Goal: Navigation & Orientation: Find specific page/section

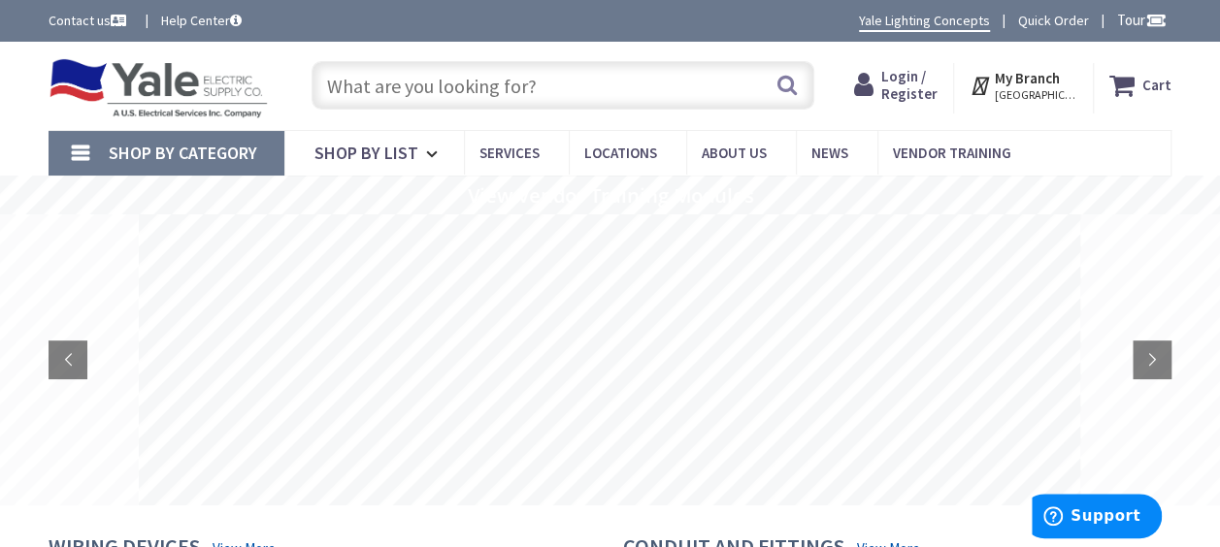
click at [980, 85] on icon at bounding box center [981, 85] width 25 height 35
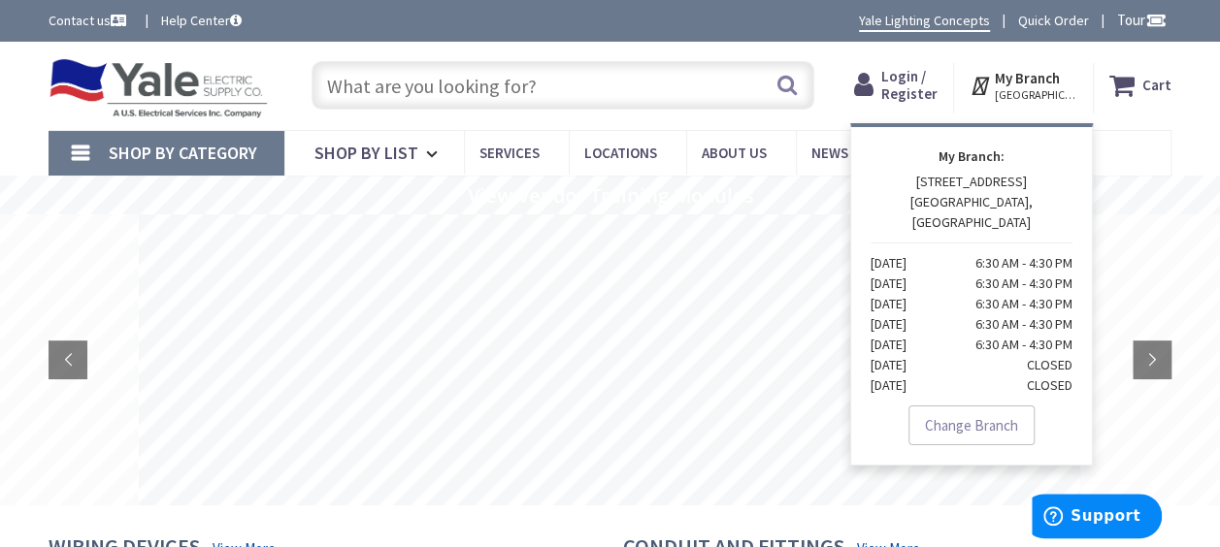
click at [574, 90] on input "text" at bounding box center [562, 85] width 503 height 49
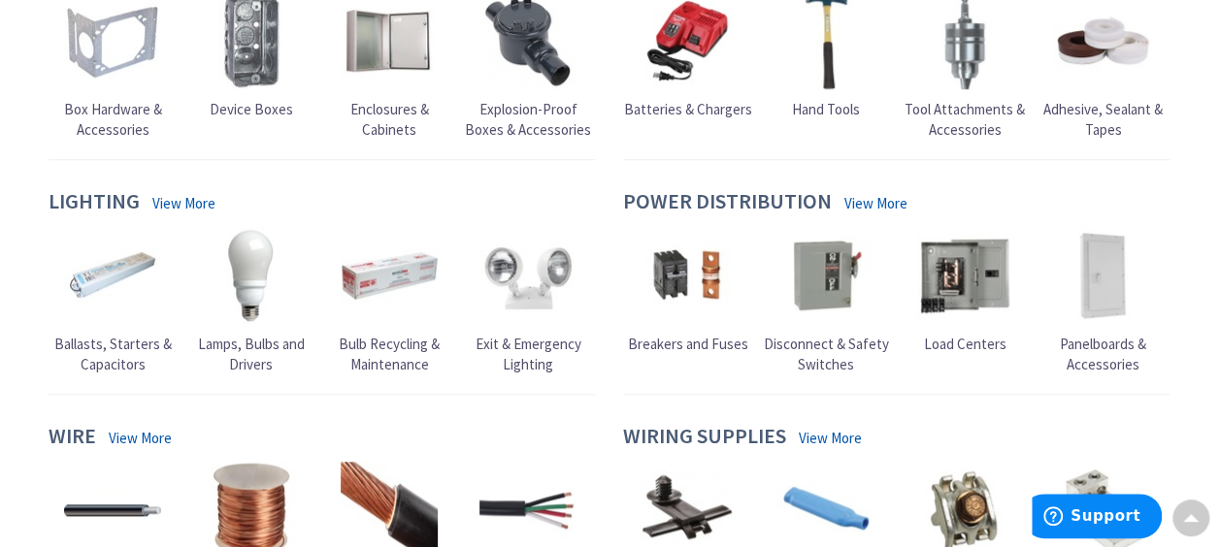
scroll to position [814, 0]
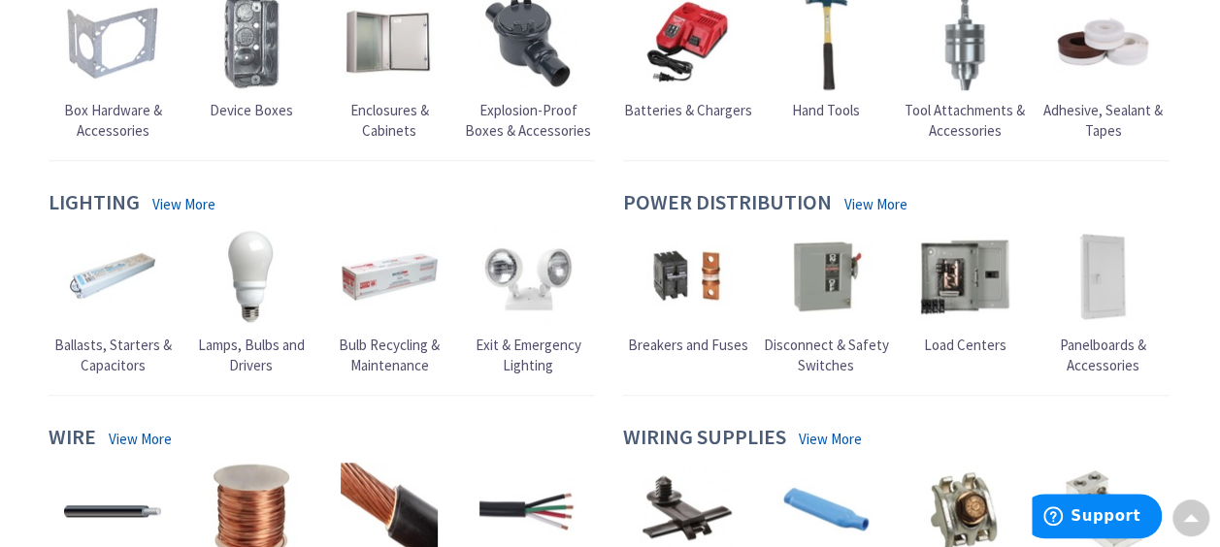
click at [185, 208] on link "View More" at bounding box center [183, 204] width 63 height 20
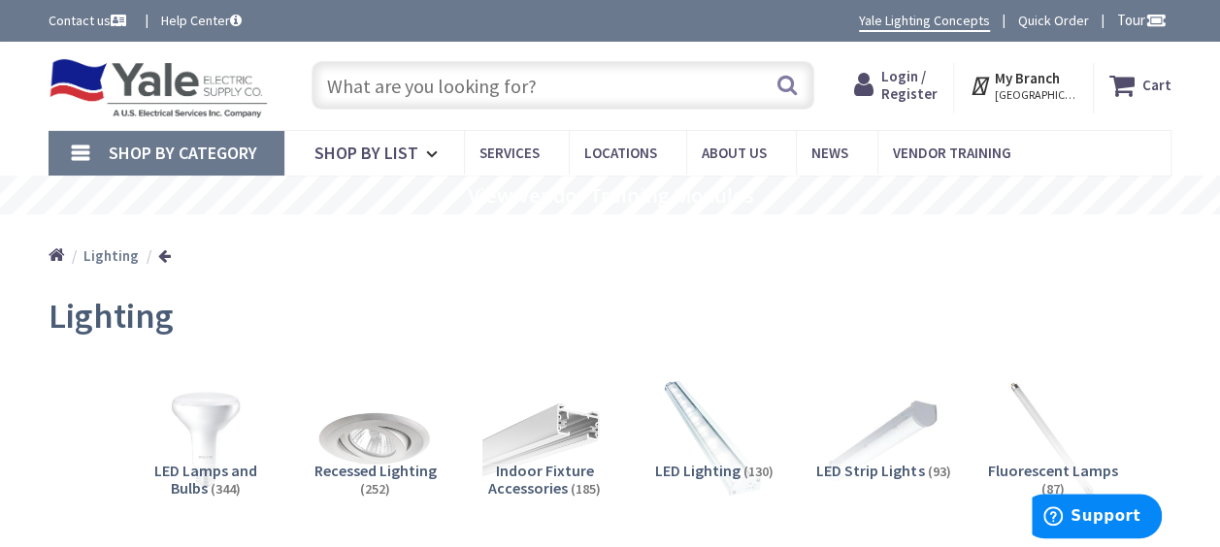
click at [722, 472] on span "LED Lighting" at bounding box center [697, 470] width 85 height 19
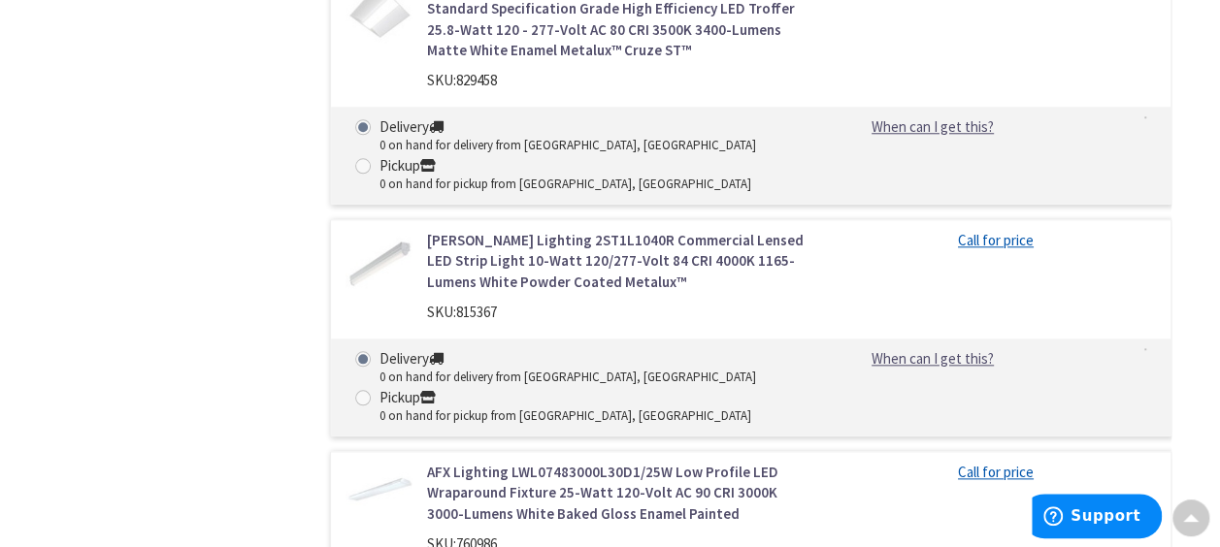
scroll to position [8202, 0]
click at [622, 232] on link "[PERSON_NAME] Lighting 2ST1L1040R Commercial Lensed LED Strip Light 10-Watt 120…" at bounding box center [616, 263] width 378 height 62
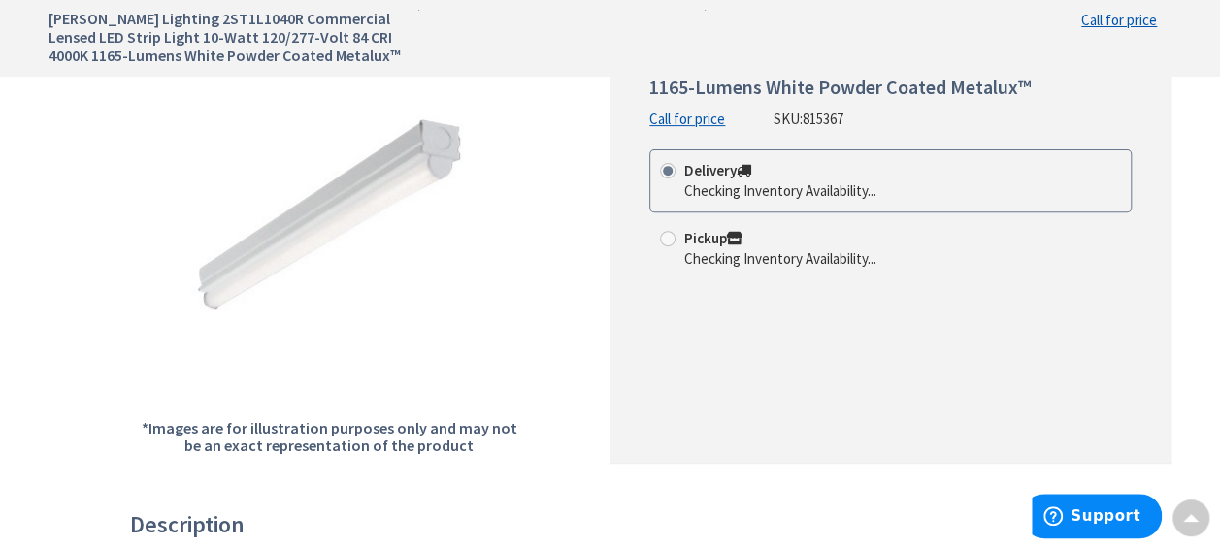
scroll to position [295, 0]
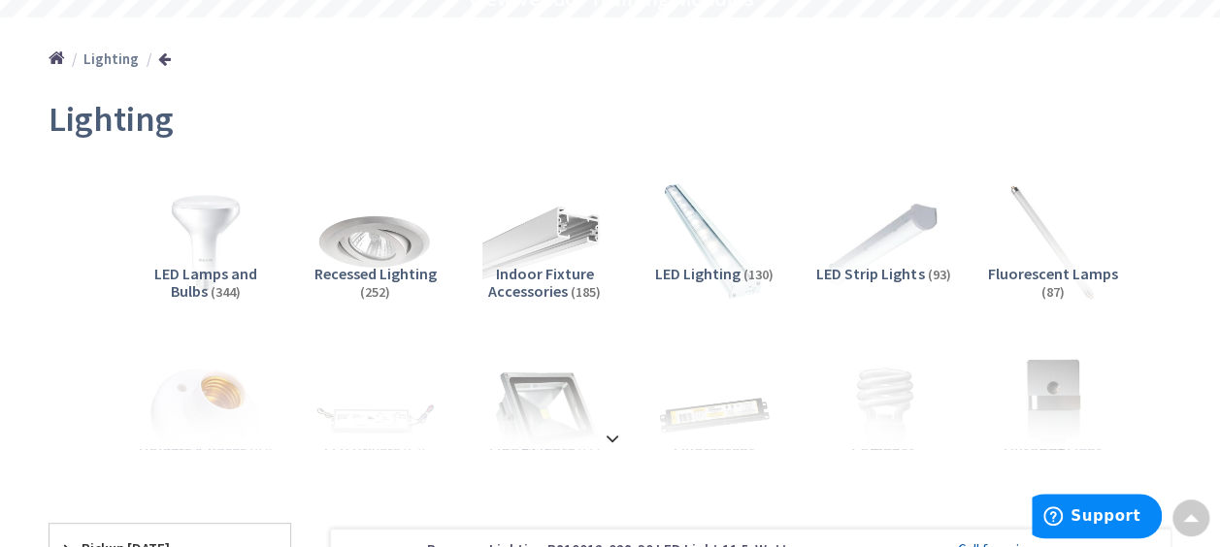
scroll to position [195, 0]
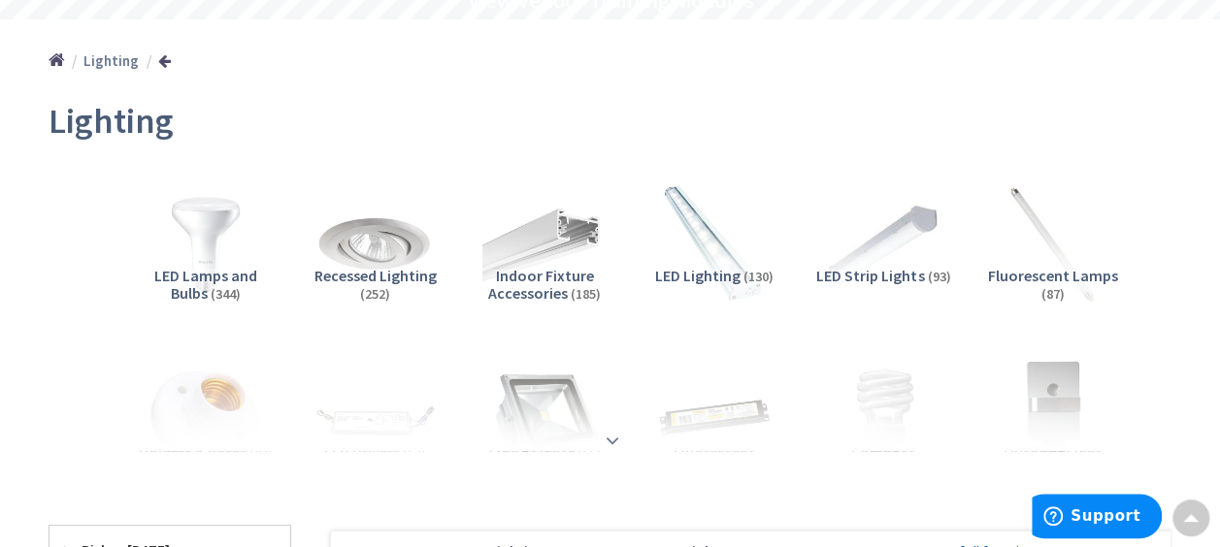
click at [613, 444] on strong at bounding box center [612, 440] width 23 height 21
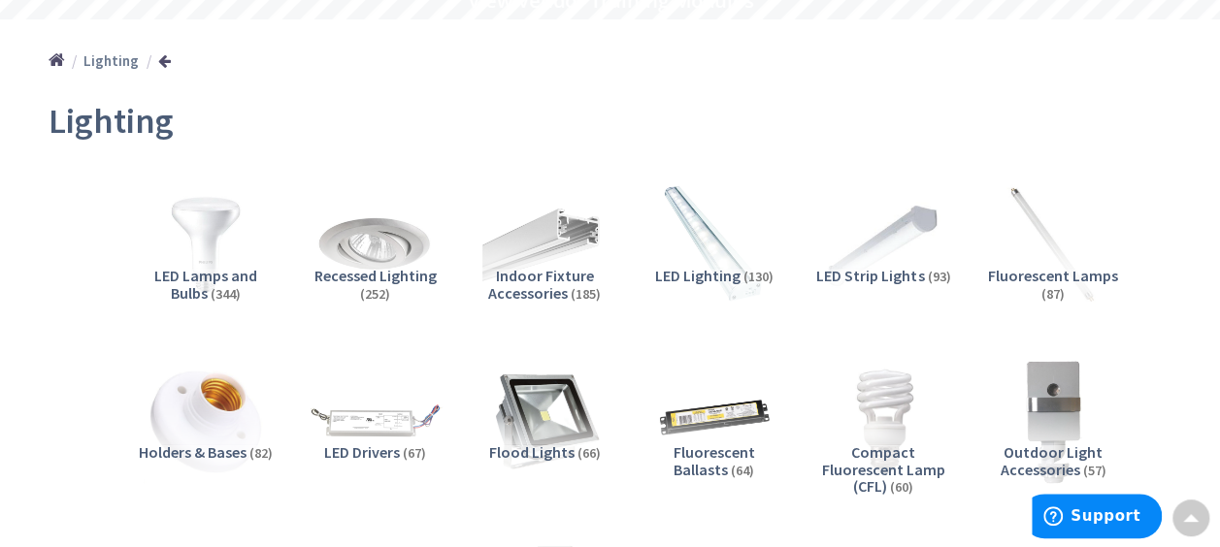
click at [386, 424] on img at bounding box center [375, 420] width 137 height 137
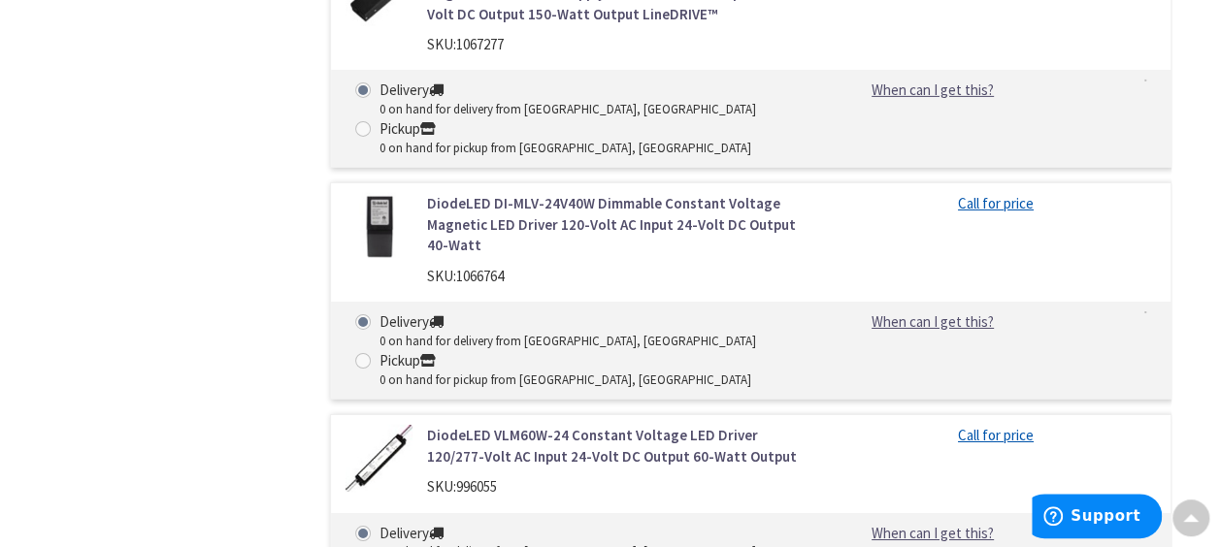
scroll to position [3200, 0]
